Goal: Transaction & Acquisition: Purchase product/service

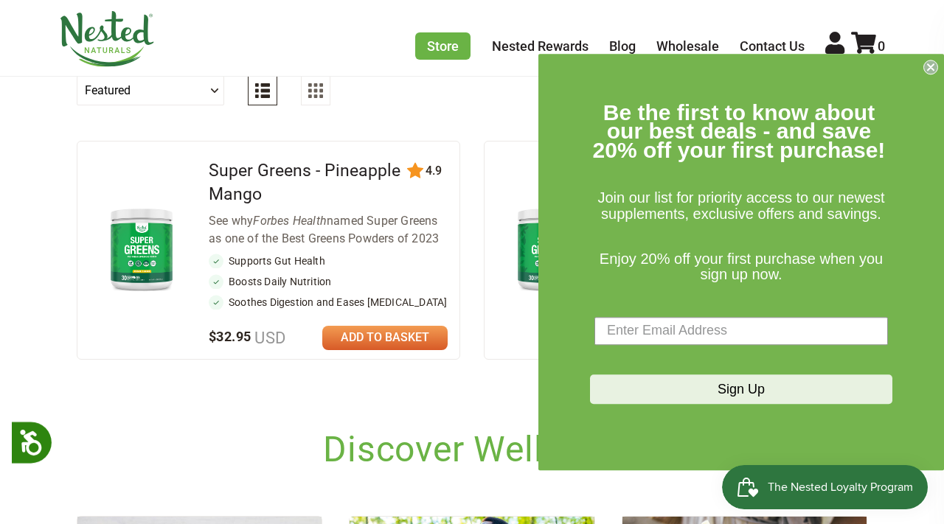
click at [930, 68] on icon "Close dialog" at bounding box center [931, 67] width 6 height 6
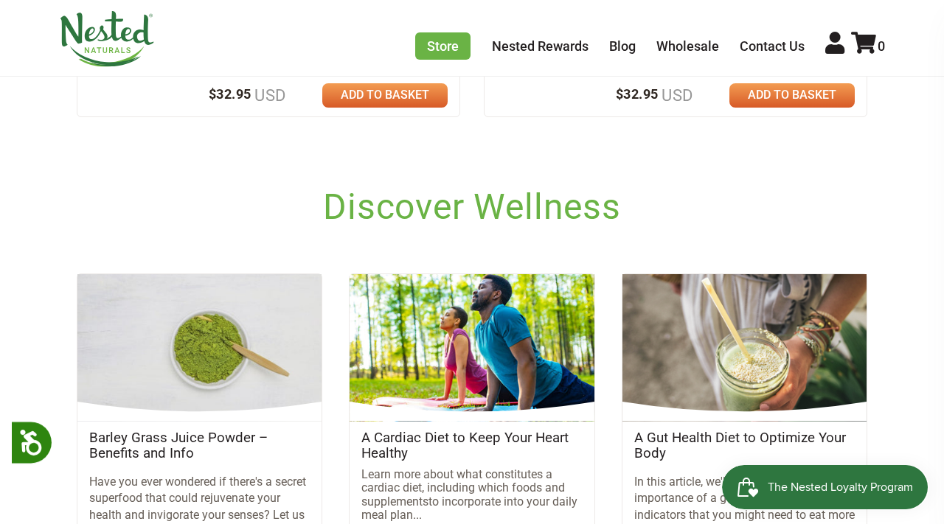
scroll to position [779, 0]
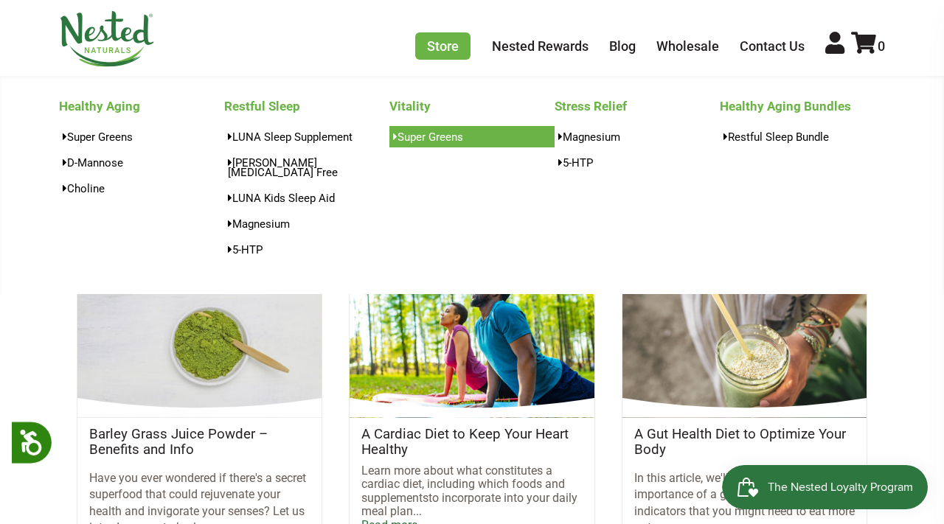
click at [409, 135] on link "Super Greens" at bounding box center [471, 136] width 165 height 21
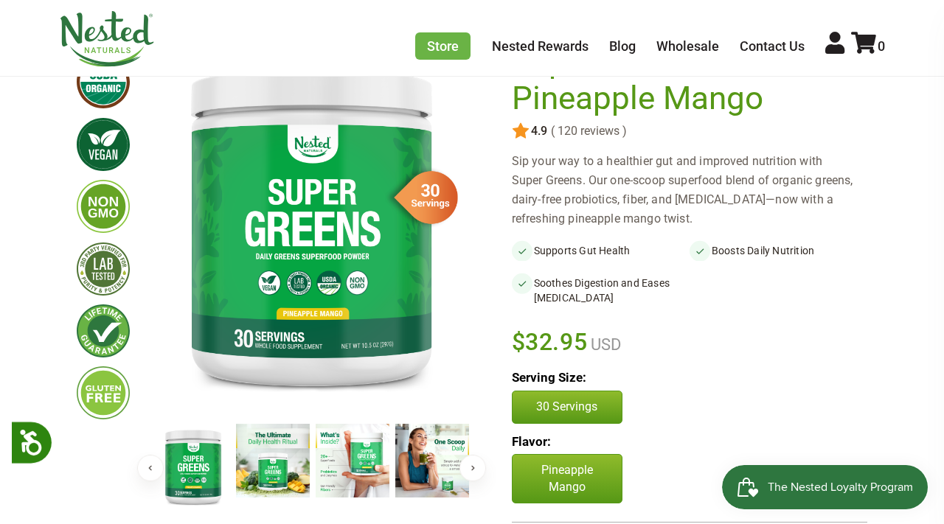
click at [467, 462] on button "Next" at bounding box center [472, 468] width 27 height 27
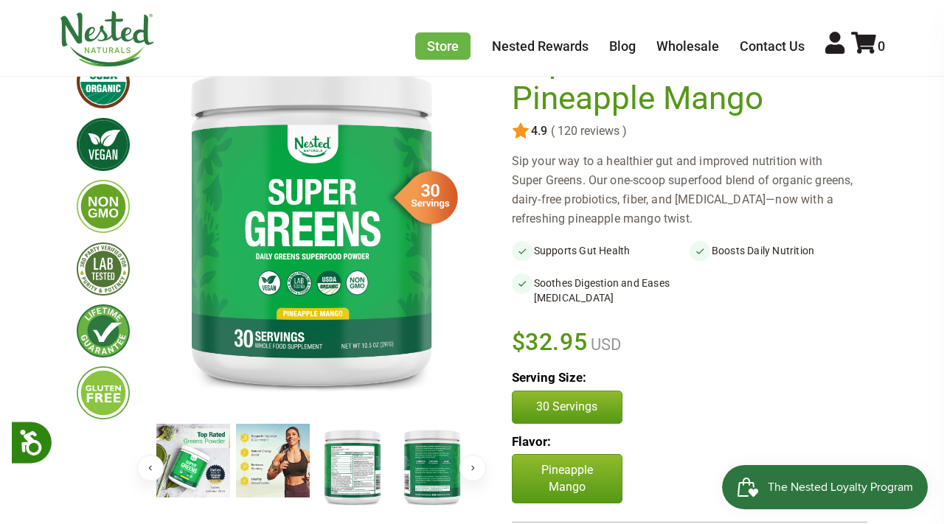
click at [327, 471] on img at bounding box center [353, 466] width 74 height 85
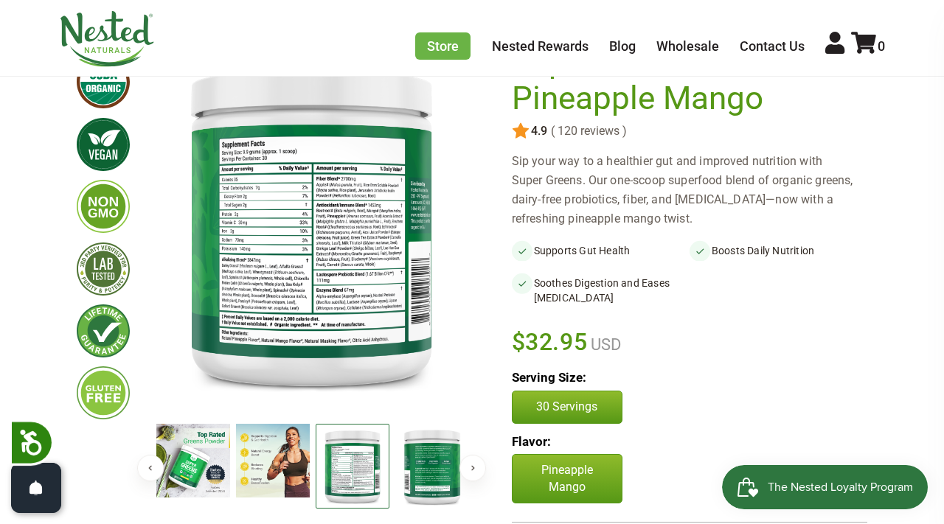
click at [330, 483] on img at bounding box center [353, 466] width 74 height 85
